Goal: Transaction & Acquisition: Purchase product/service

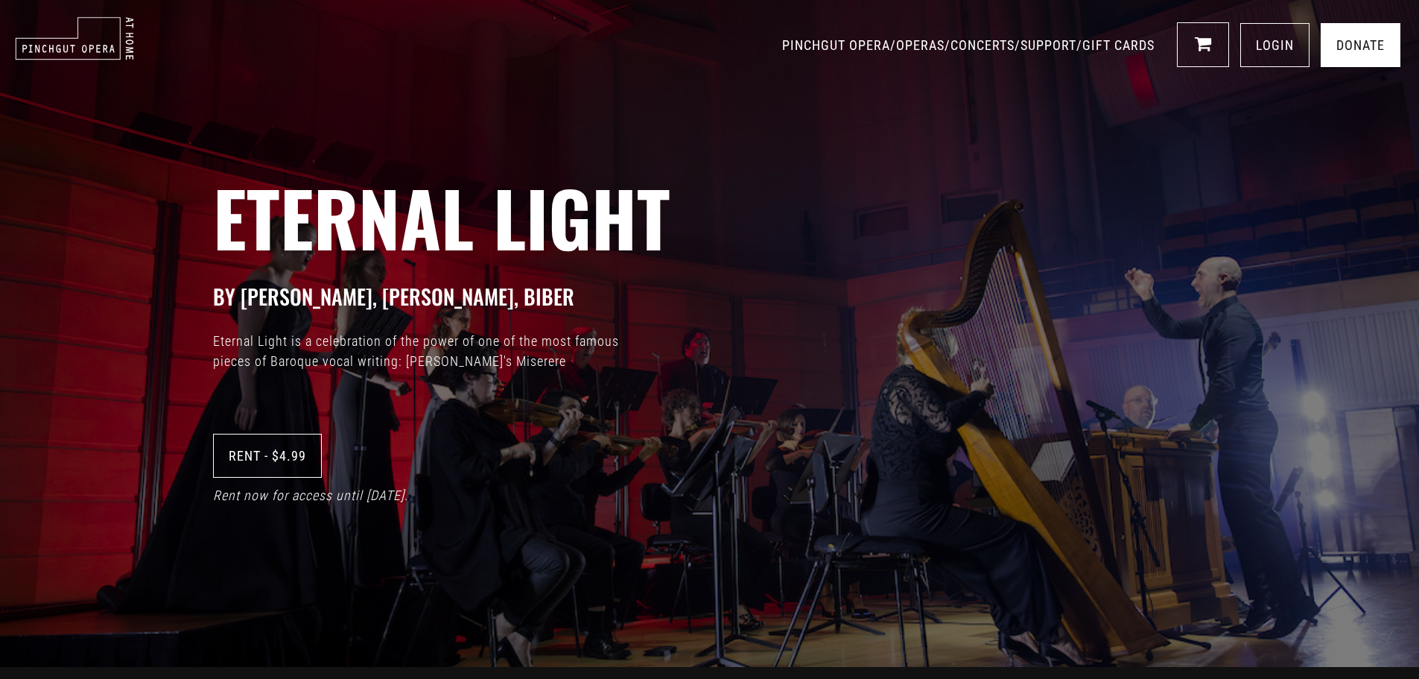
scroll to position [1, 0]
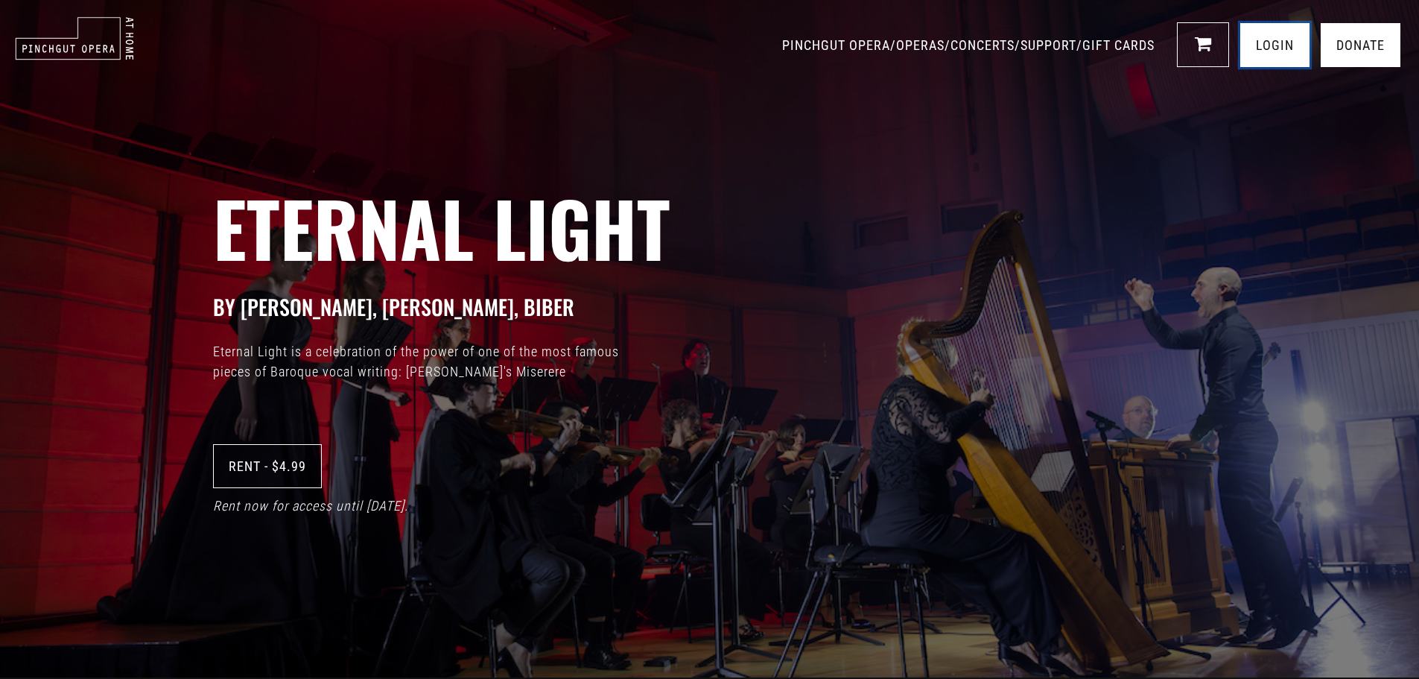
click at [1269, 57] on link "LOGIN" at bounding box center [1274, 45] width 69 height 44
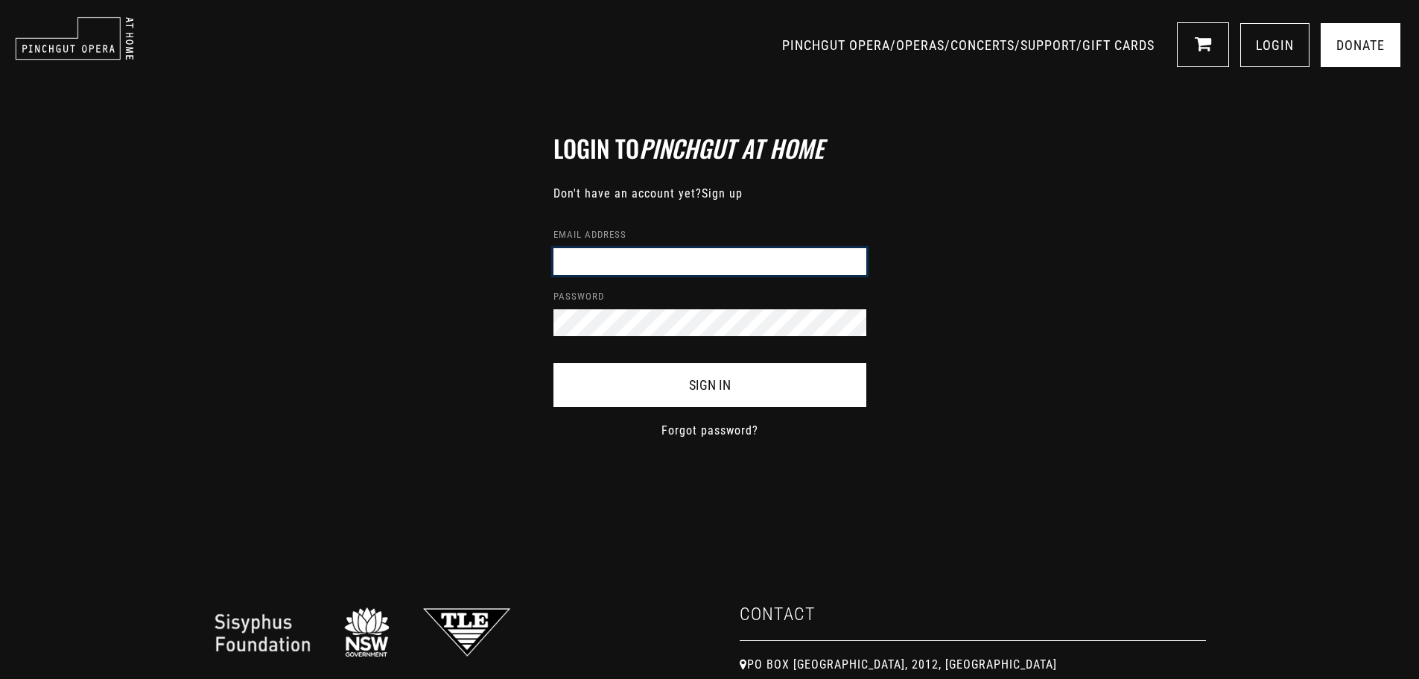
type input "[PERSON_NAME][EMAIL_ADDRESS][DOMAIN_NAME]"
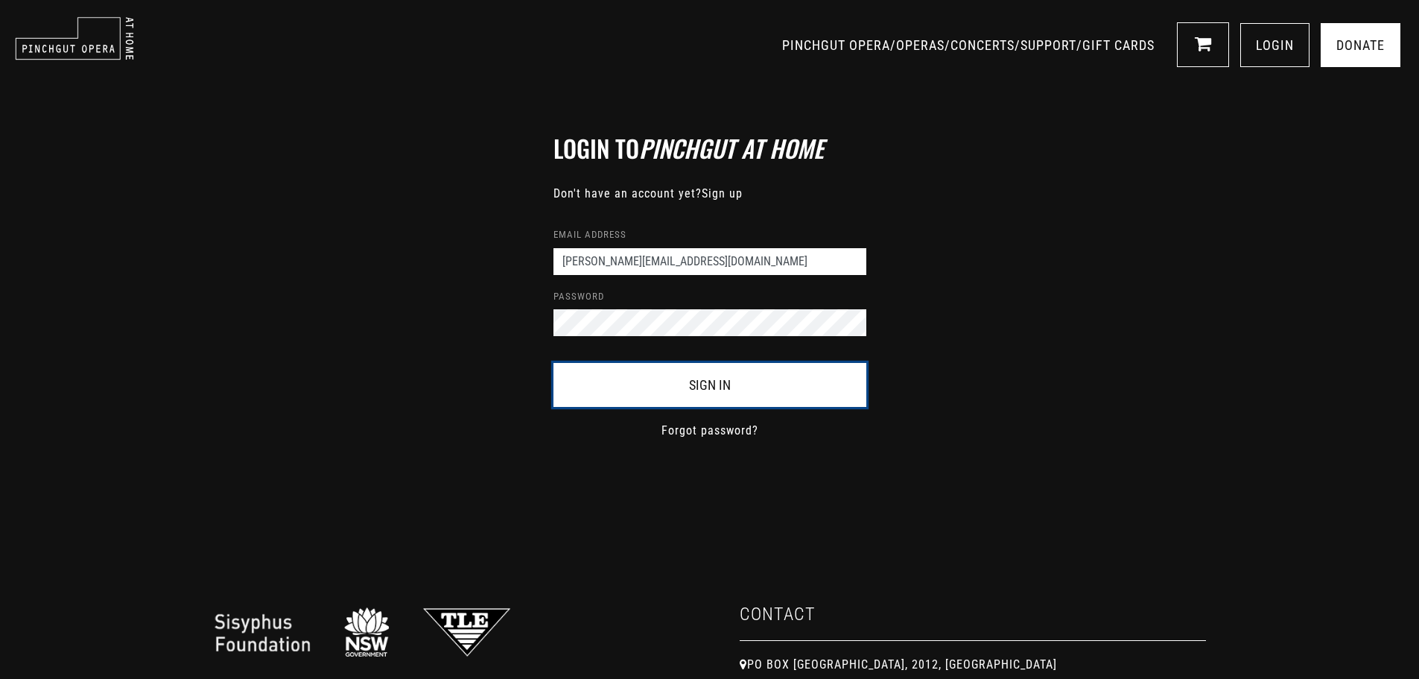
click at [692, 381] on button "Sign In" at bounding box center [709, 385] width 313 height 44
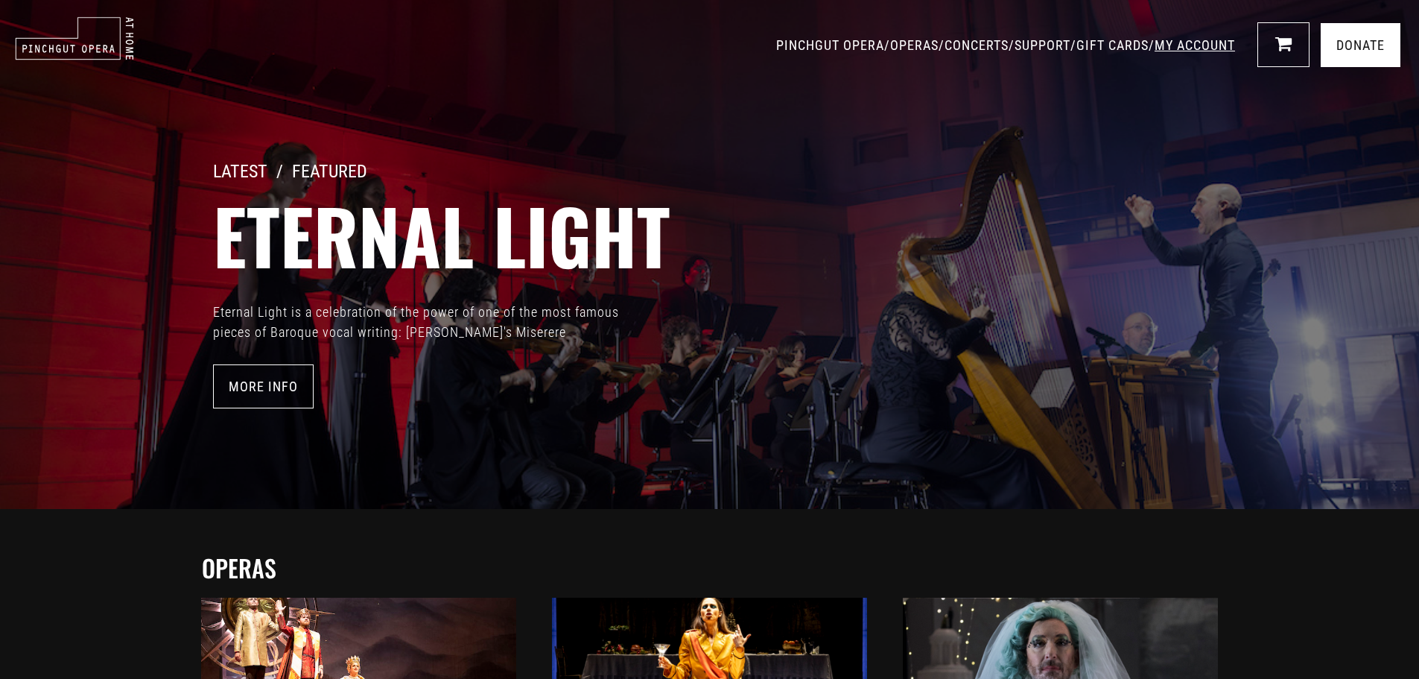
click at [1187, 42] on link "MY ACCOUNT" at bounding box center [1195, 45] width 80 height 16
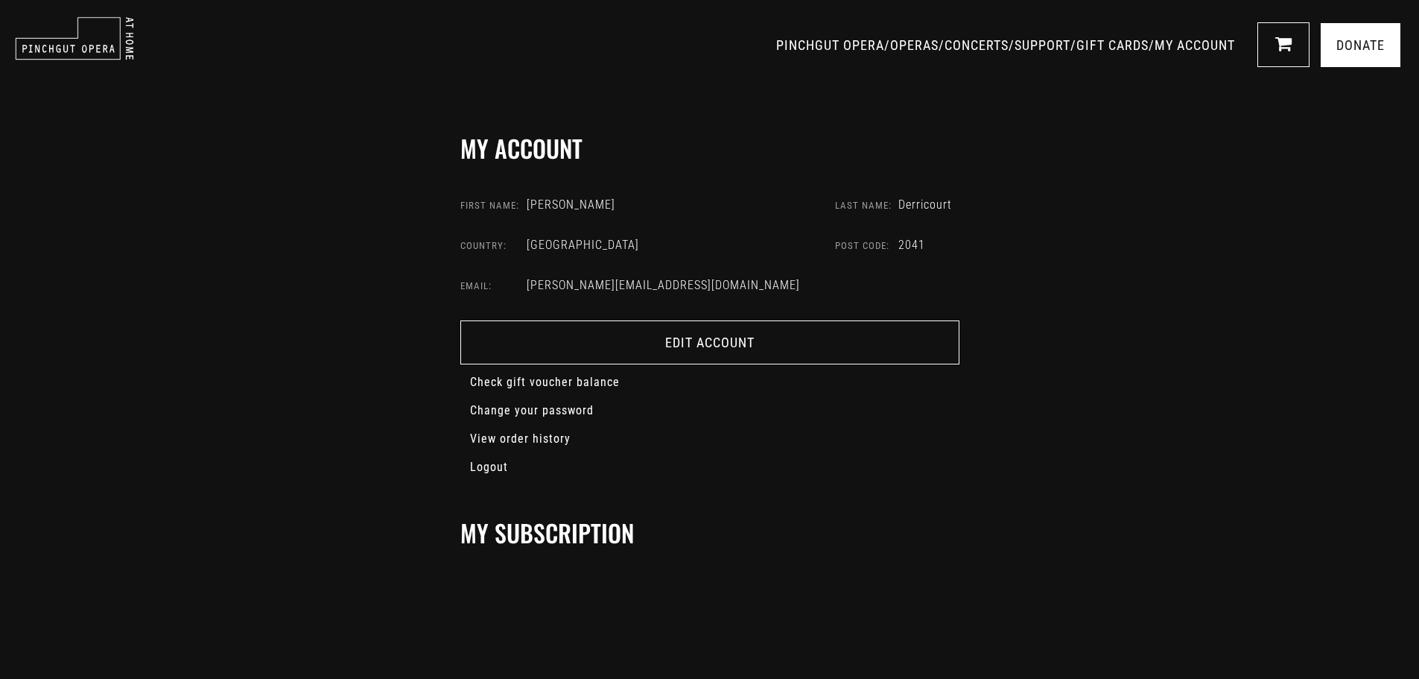
click at [927, 525] on h2 "My Subscription" at bounding box center [709, 532] width 499 height 28
click at [776, 44] on link "PINCHGUT OPERA" at bounding box center [830, 45] width 108 height 16
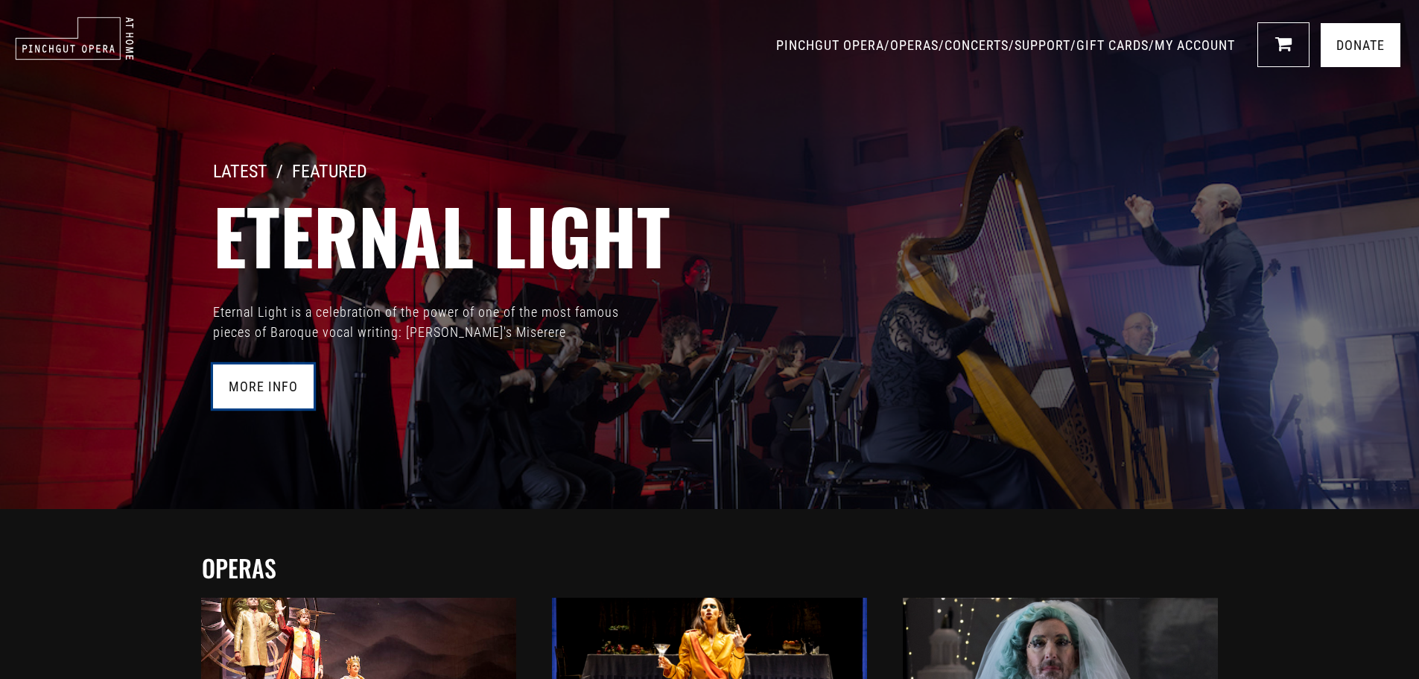
click at [267, 391] on link "More Info" at bounding box center [263, 386] width 101 height 44
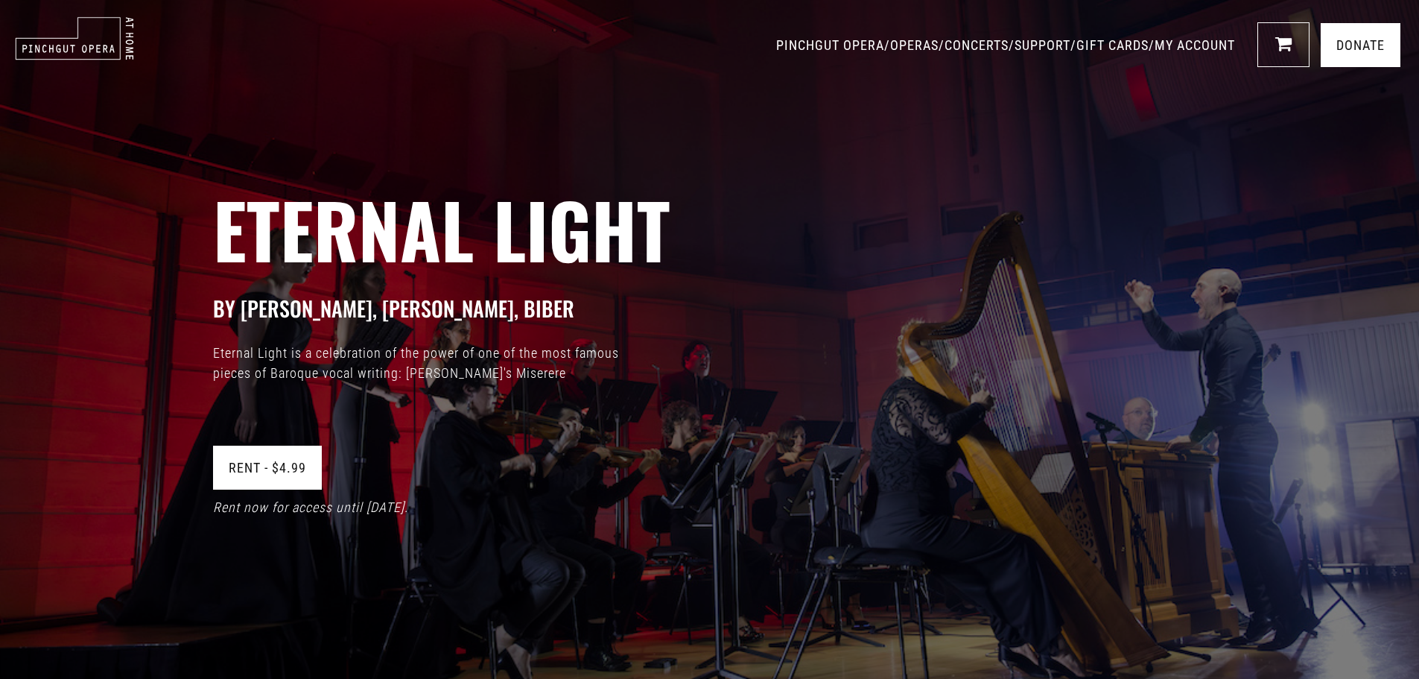
click at [261, 471] on link "Rent - $4.99" at bounding box center [267, 467] width 109 height 44
click at [1276, 54] on link "1" at bounding box center [1283, 44] width 52 height 45
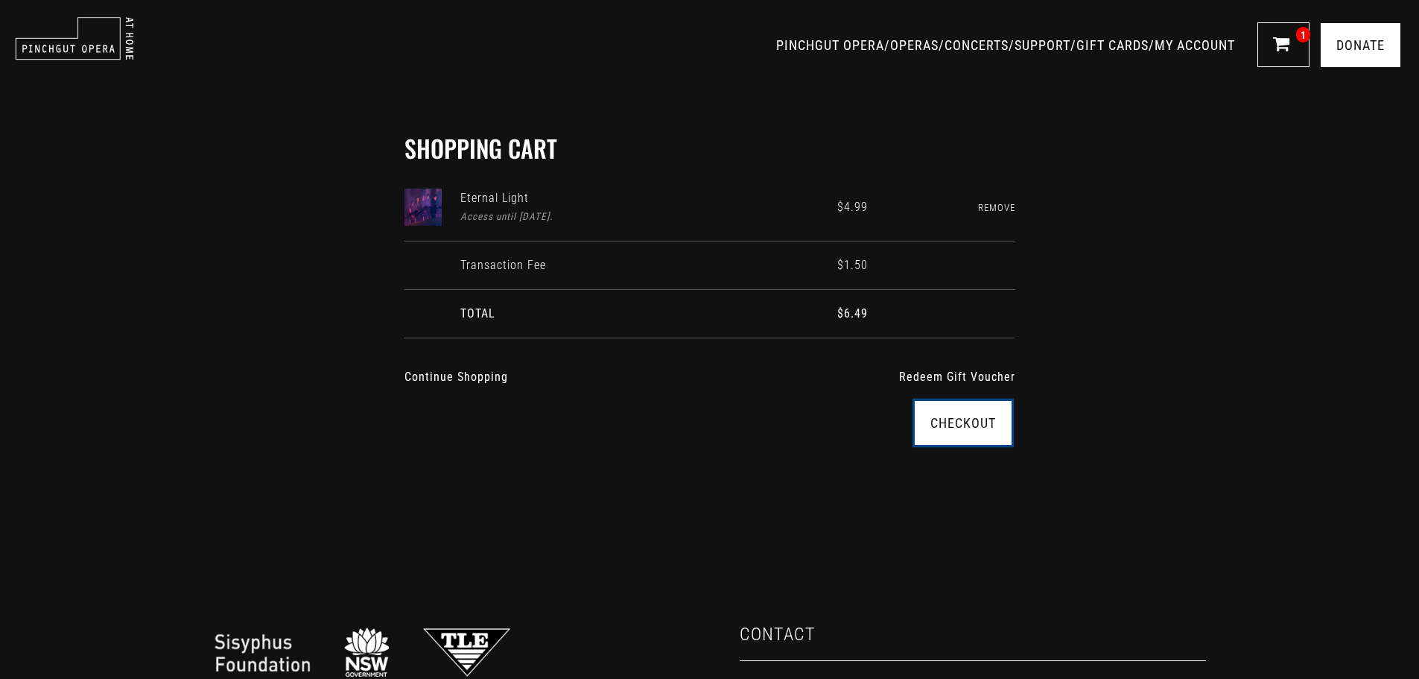
click at [964, 425] on link "Checkout" at bounding box center [963, 423] width 97 height 44
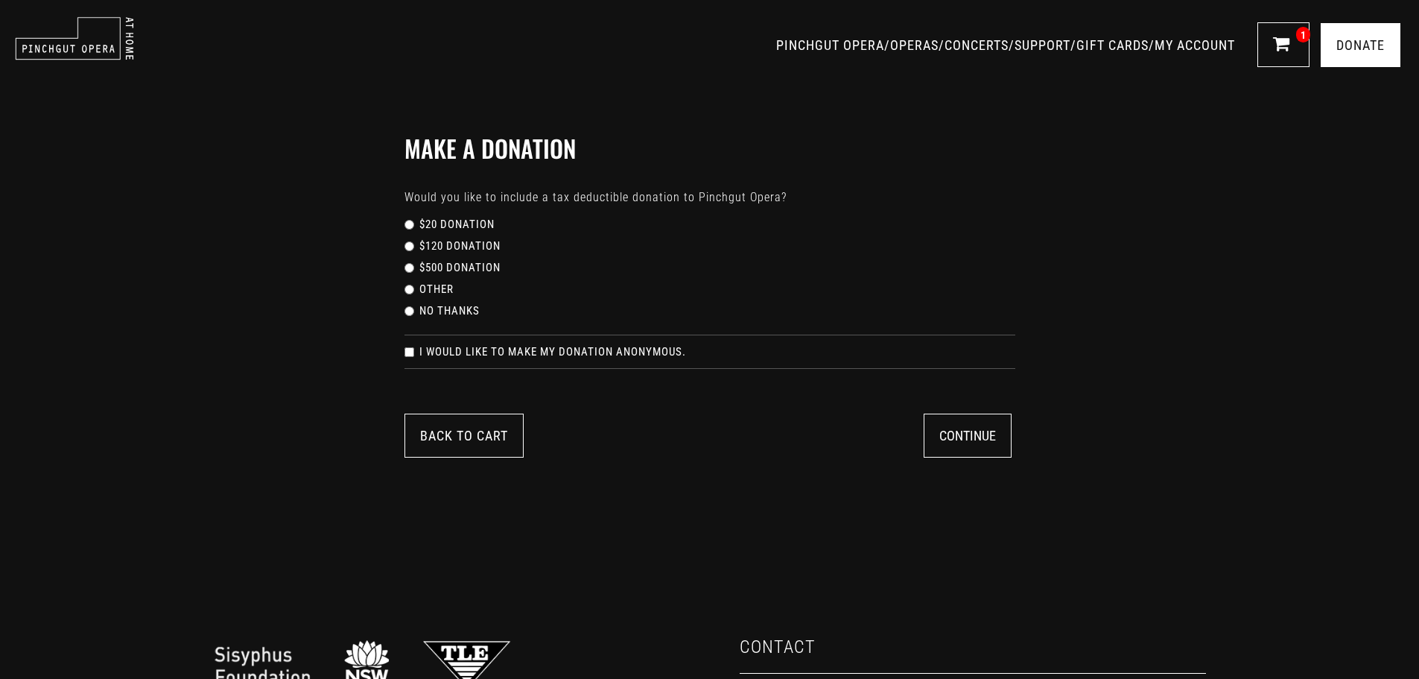
click at [455, 309] on label "No thanks" at bounding box center [449, 310] width 60 height 17
click at [414, 309] on input "No thanks" at bounding box center [410, 311] width 10 height 10
radio input "true"
click at [978, 440] on button "Continue" at bounding box center [968, 435] width 88 height 44
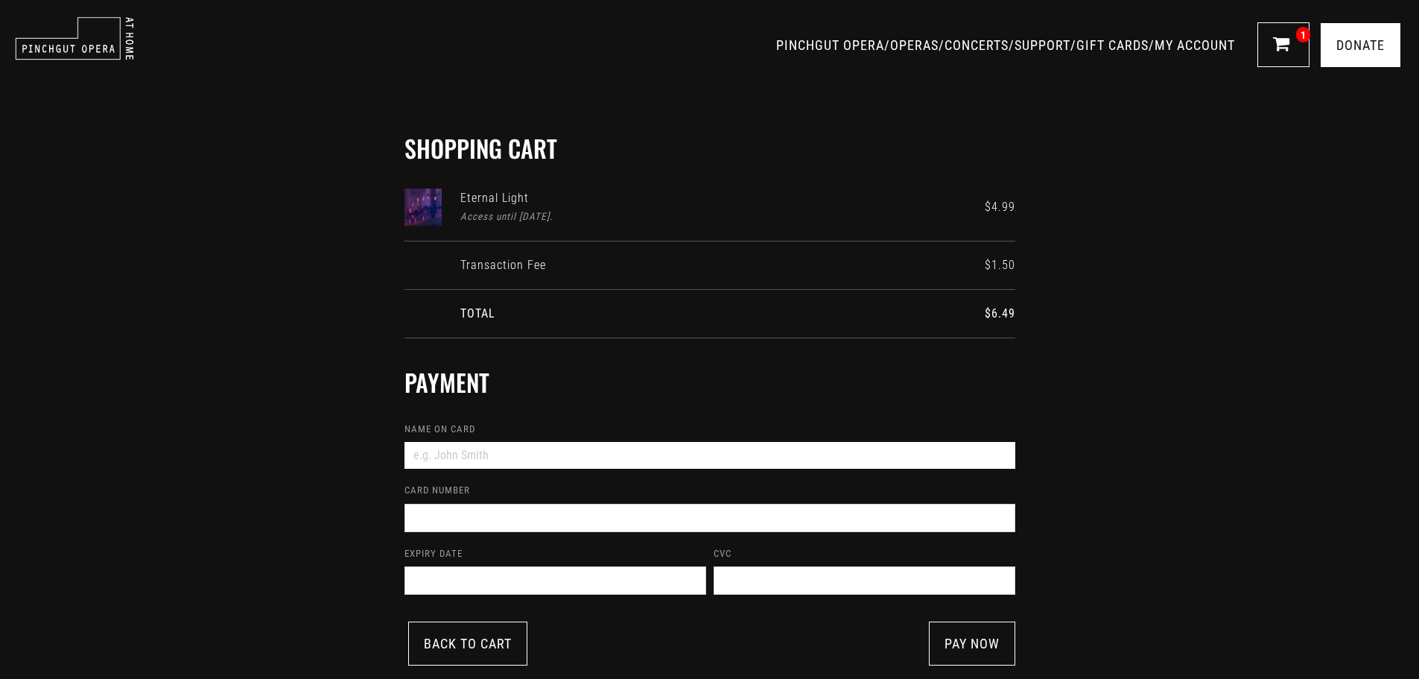
click at [616, 452] on input "Name on card" at bounding box center [710, 455] width 611 height 27
type input "Robin M Derricourt"
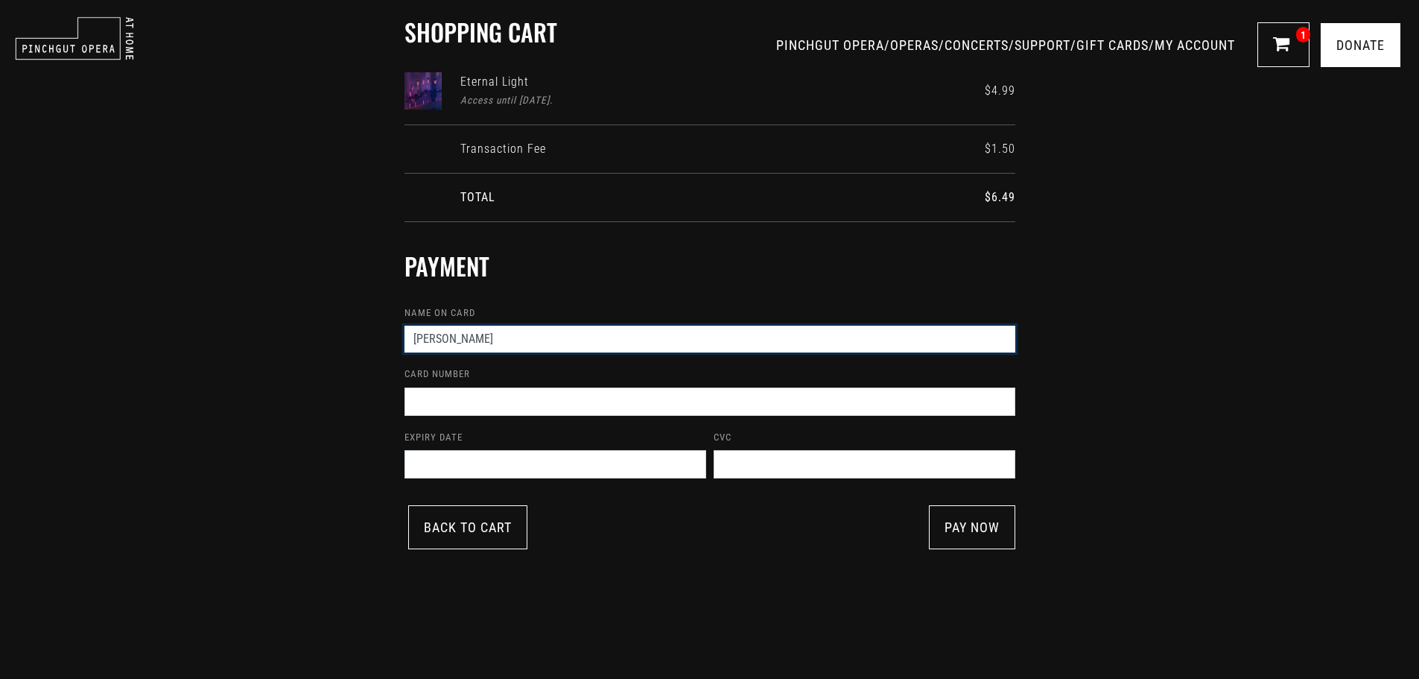
scroll to position [149, 0]
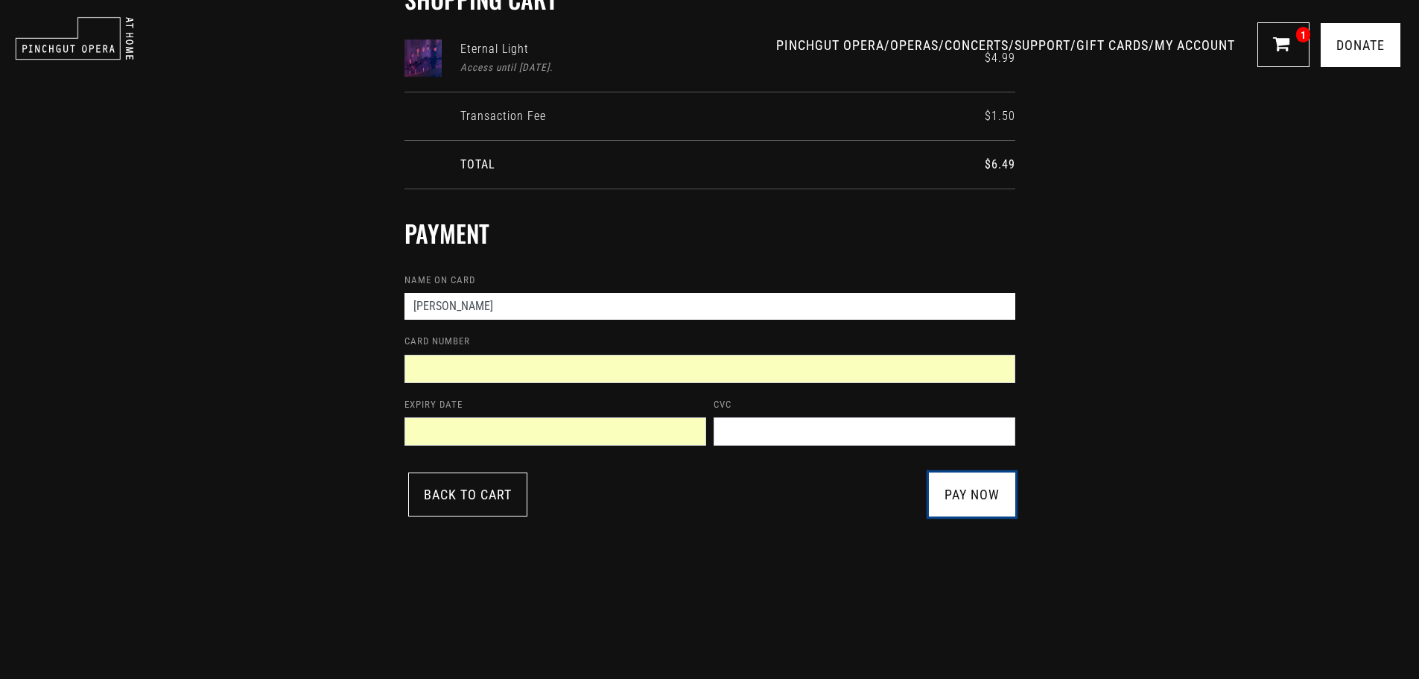
click at [995, 493] on link "pay now" at bounding box center [972, 494] width 86 height 44
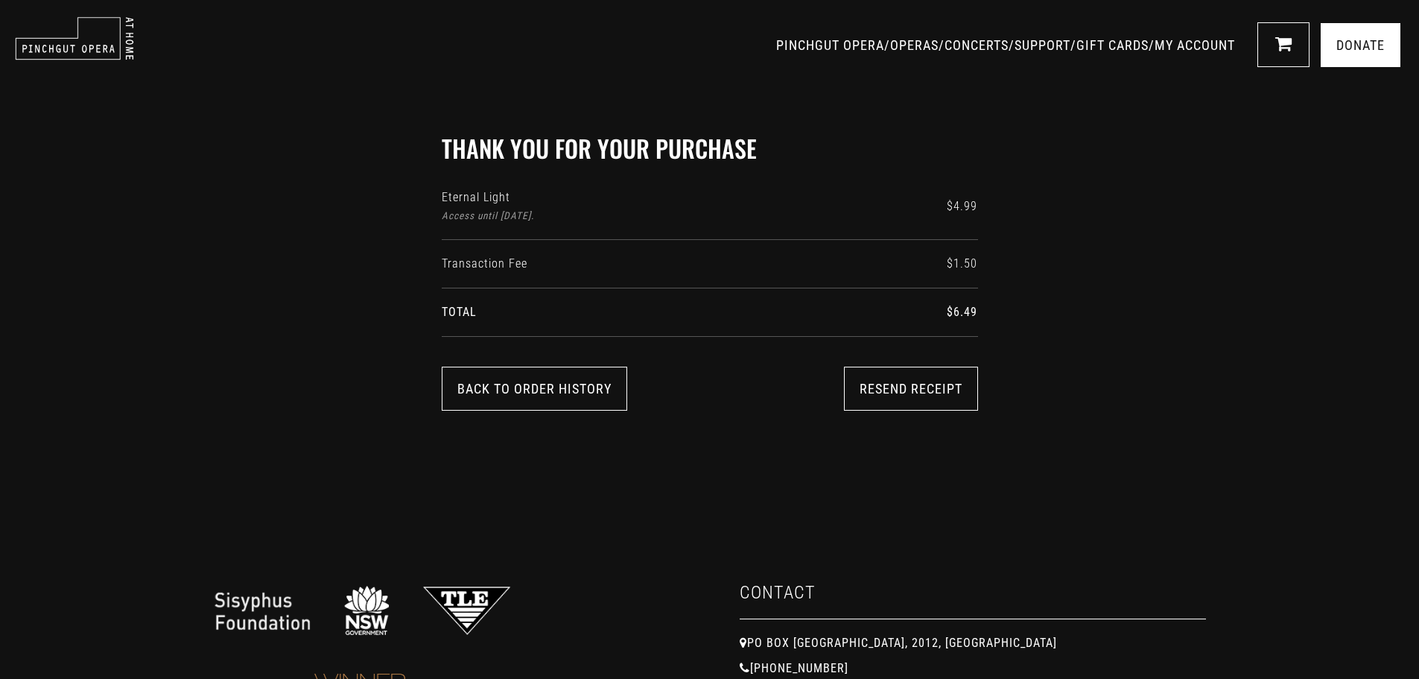
click at [1168, 157] on div "Thank you for your purchase Eternal Light Access until Aug. 16, 2025. $4.99 Tra…" at bounding box center [709, 269] width 1419 height 448
click at [846, 450] on div "Back to Order History Resend Receipt" at bounding box center [710, 509] width 536 height 284
click at [945, 45] on link "CONCERTS" at bounding box center [977, 45] width 64 height 16
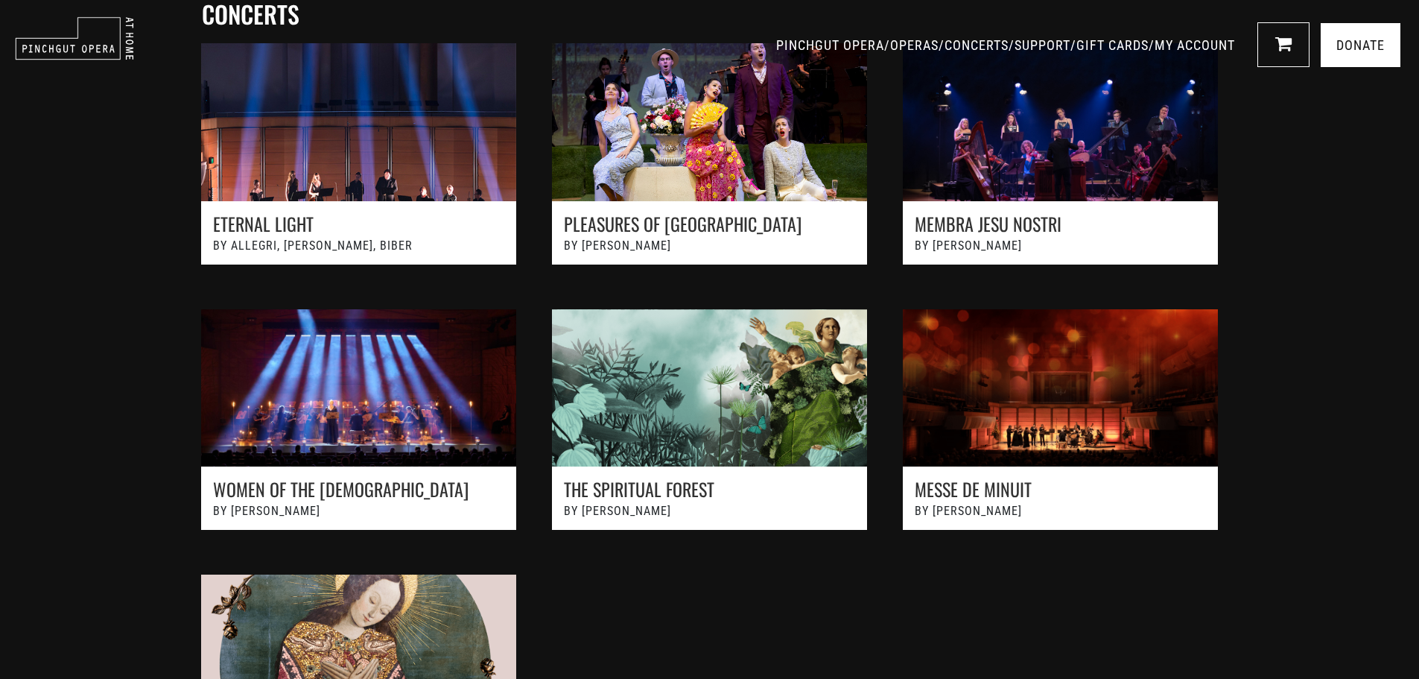
scroll to position [1112, 0]
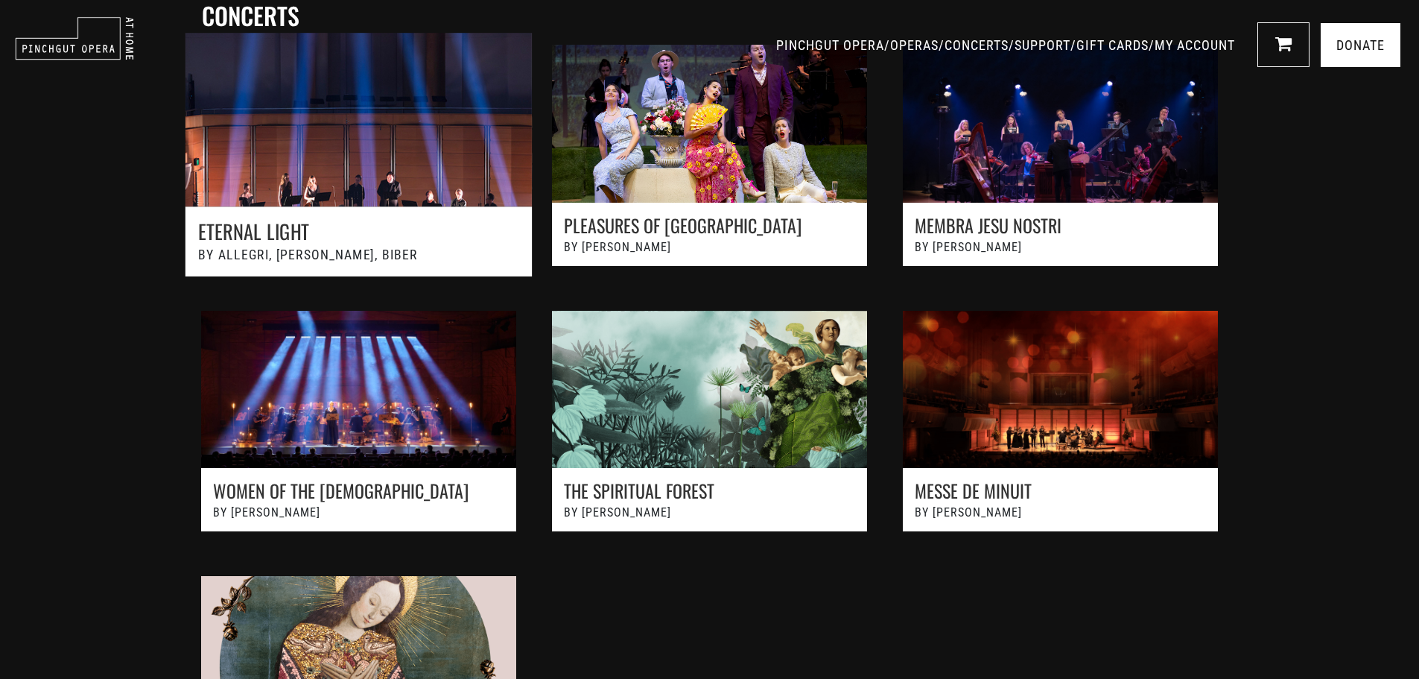
click at [257, 221] on link at bounding box center [358, 162] width 386 height 292
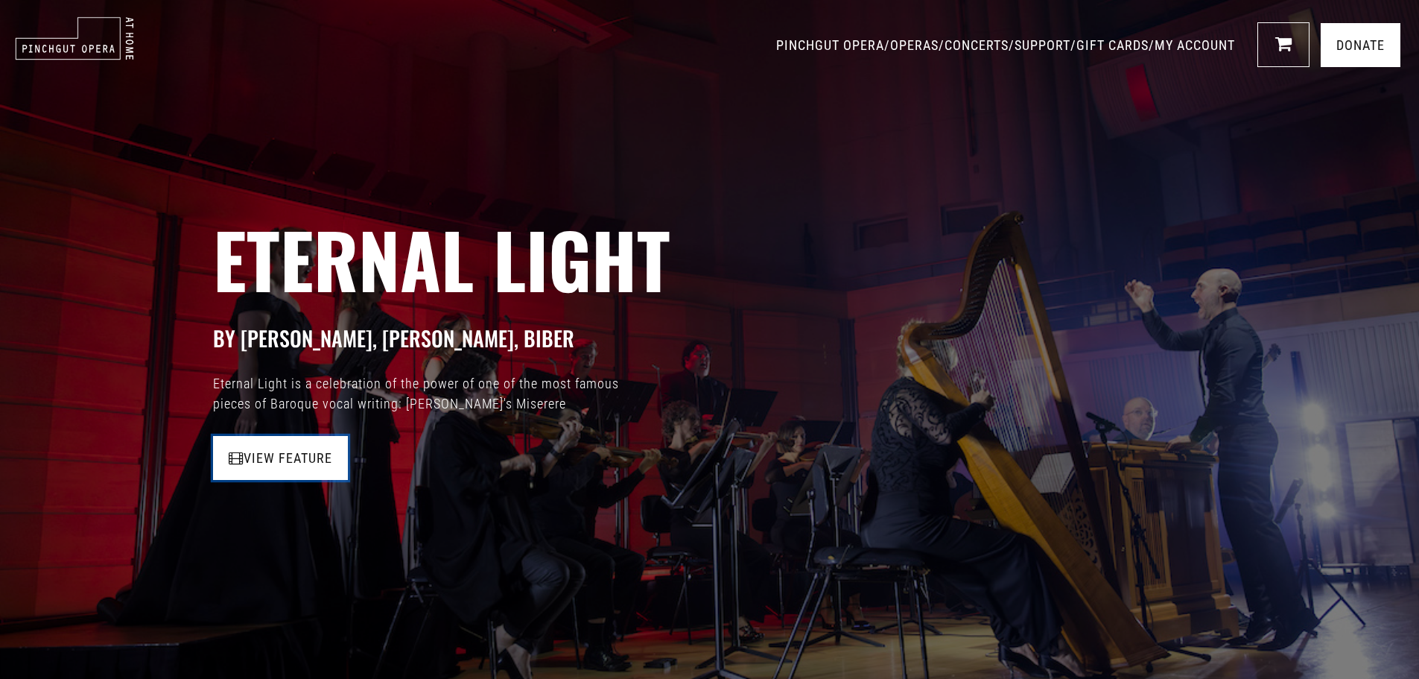
click at [277, 465] on link "View Feature" at bounding box center [280, 458] width 135 height 44
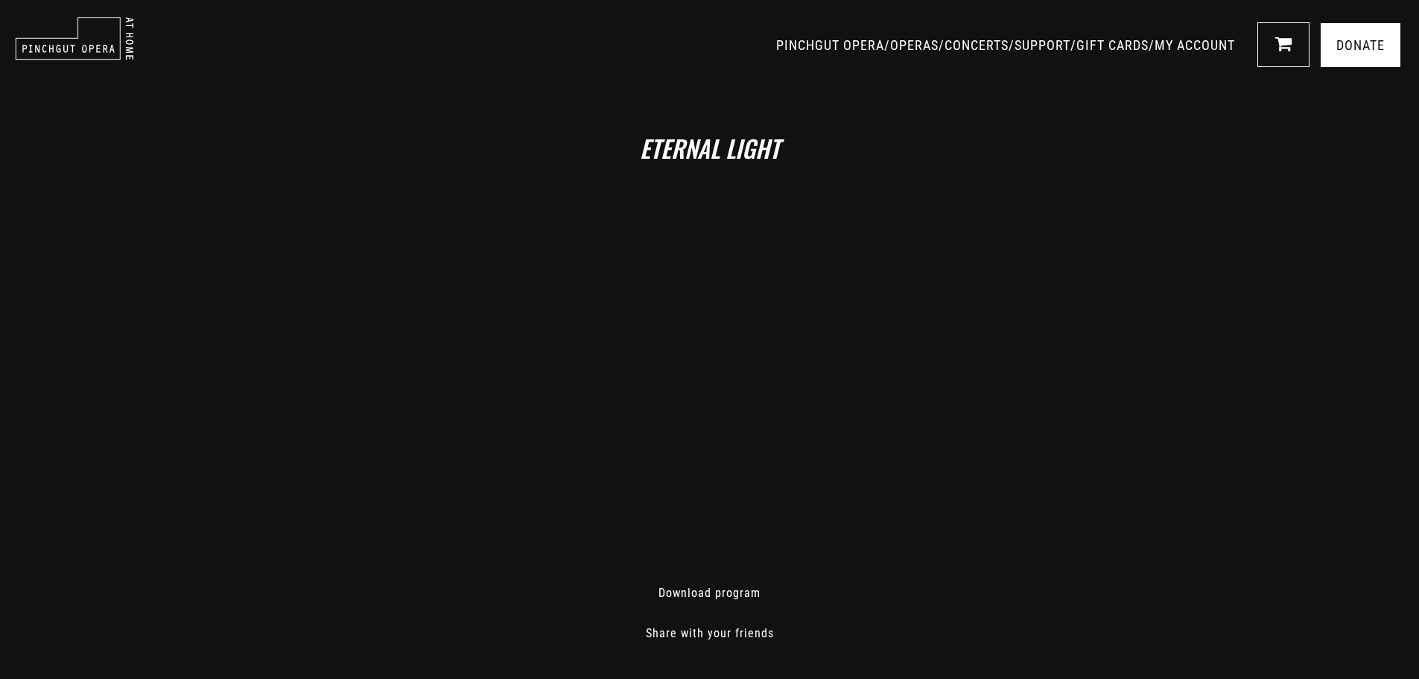
click at [1300, 115] on div "Eternal Light Download program Share with your friends" at bounding box center [709, 383] width 1419 height 676
click at [1252, 302] on div "Eternal Light Download program Share with your friends" at bounding box center [709, 383] width 1419 height 676
click at [1130, 357] on div "Eternal Light Download program Share with your friends" at bounding box center [709, 383] width 1419 height 676
click at [1093, 375] on div "Eternal Light Download program Share with your friends" at bounding box center [709, 383] width 1419 height 676
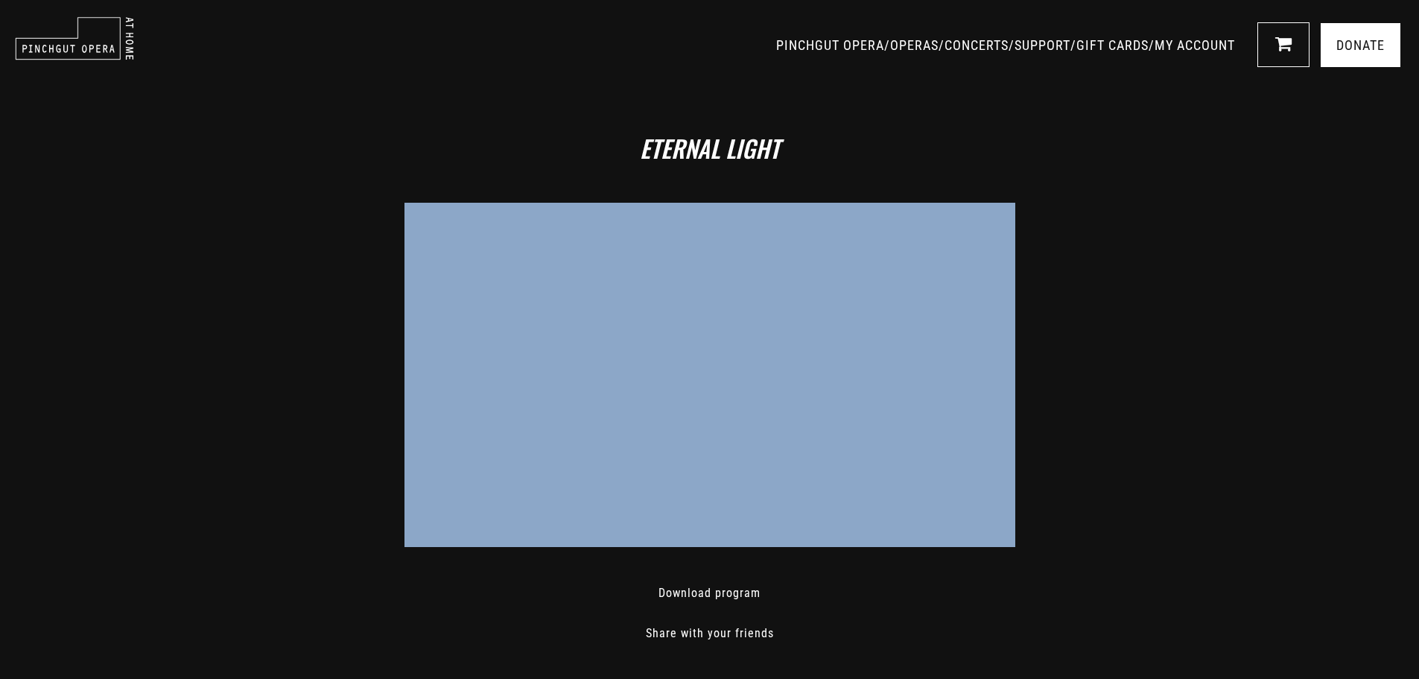
click at [1094, 375] on div "Eternal Light Download program Share with your friends" at bounding box center [709, 383] width 1419 height 676
